Goal: Task Accomplishment & Management: Manage account settings

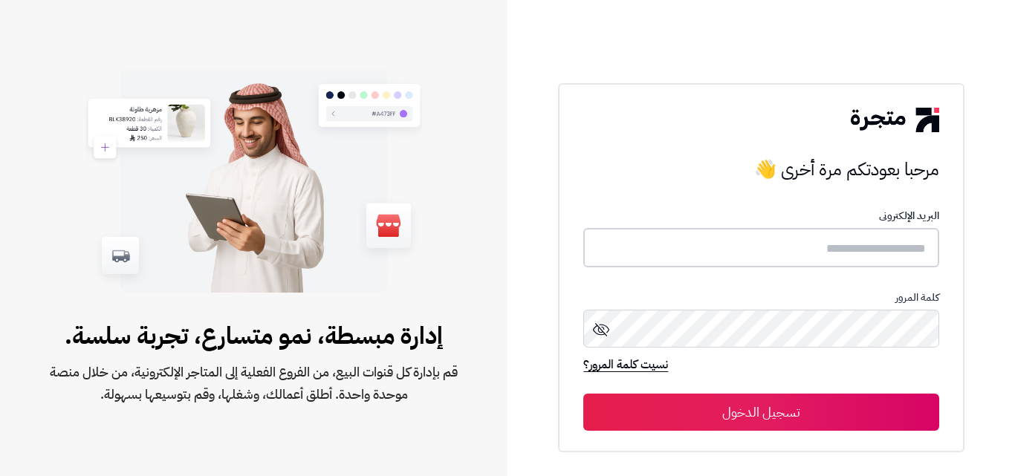
type input "**********"
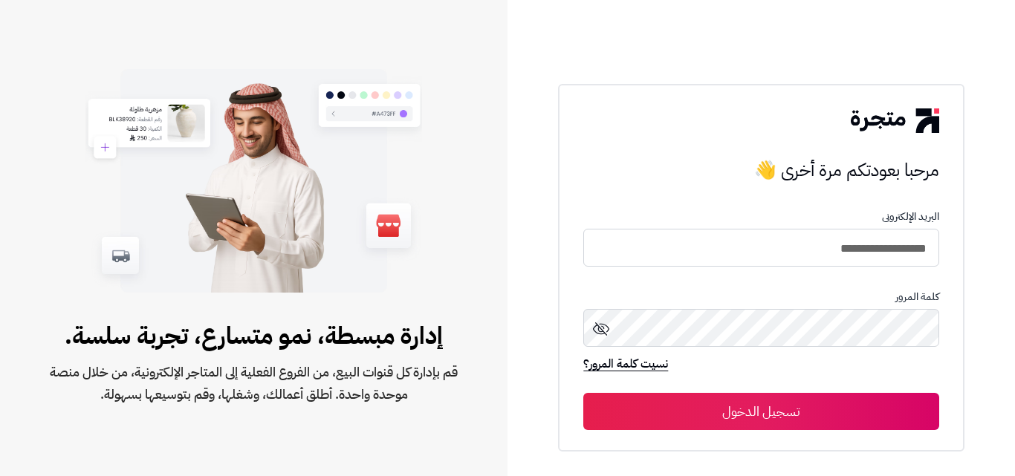
click at [803, 410] on button "تسجيل الدخول" at bounding box center [761, 411] width 355 height 37
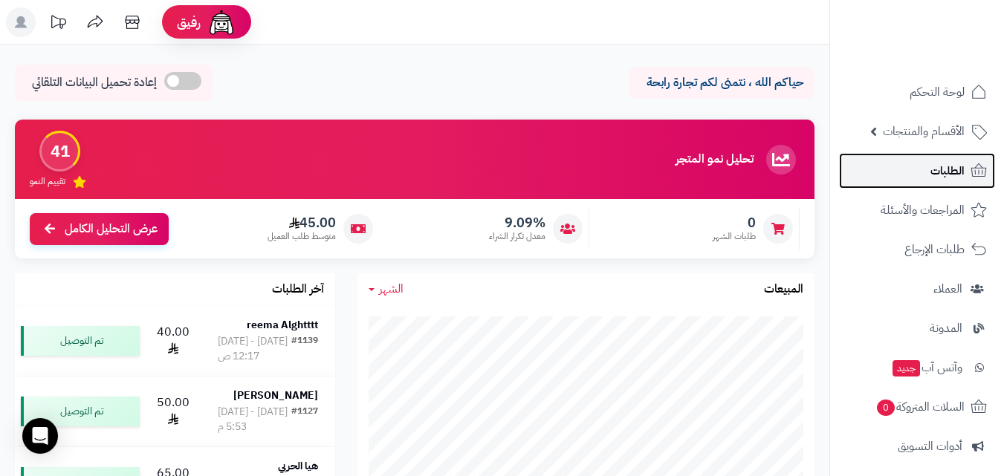
click at [946, 167] on span "الطلبات" at bounding box center [948, 171] width 34 height 21
